Goal: Task Accomplishment & Management: Use online tool/utility

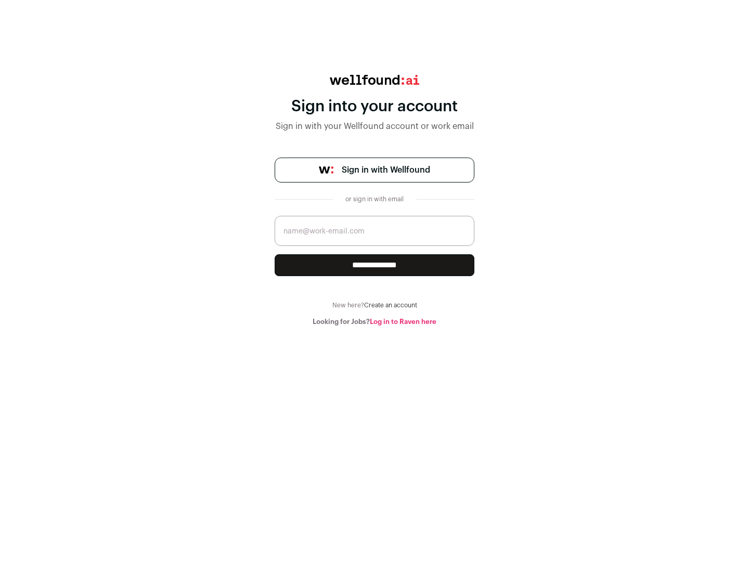
click at [385, 170] on span "Sign in with Wellfound" at bounding box center [386, 170] width 88 height 12
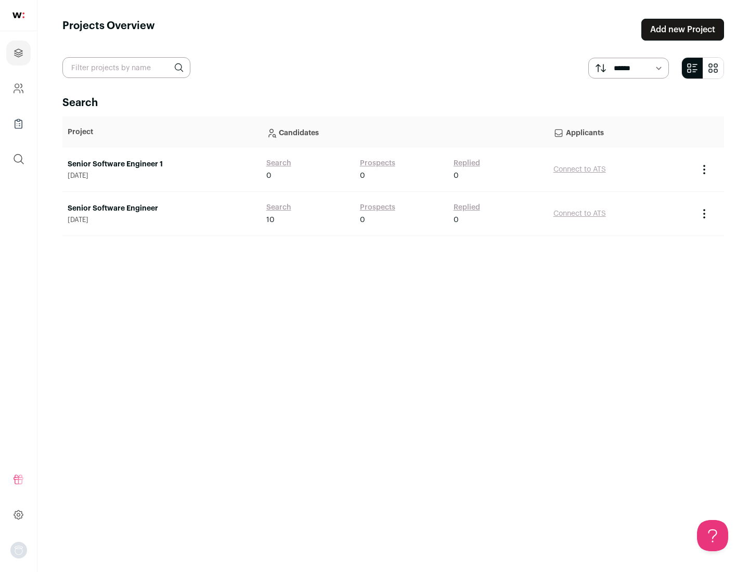
click at [161, 208] on link "Senior Software Engineer" at bounding box center [162, 208] width 188 height 10
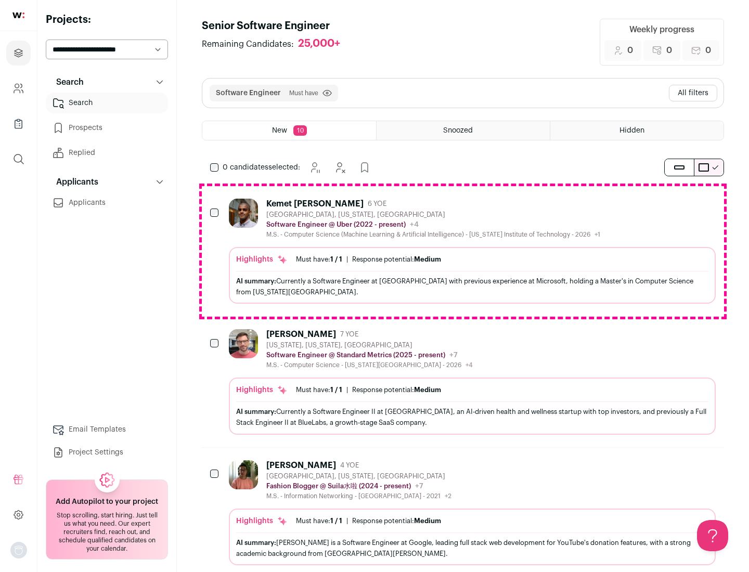
click at [463, 251] on div "Highlights Must have: 1 / 1 How many must haves have been fulfilled? | Response…" at bounding box center [472, 275] width 487 height 57
